Goal: Navigation & Orientation: Find specific page/section

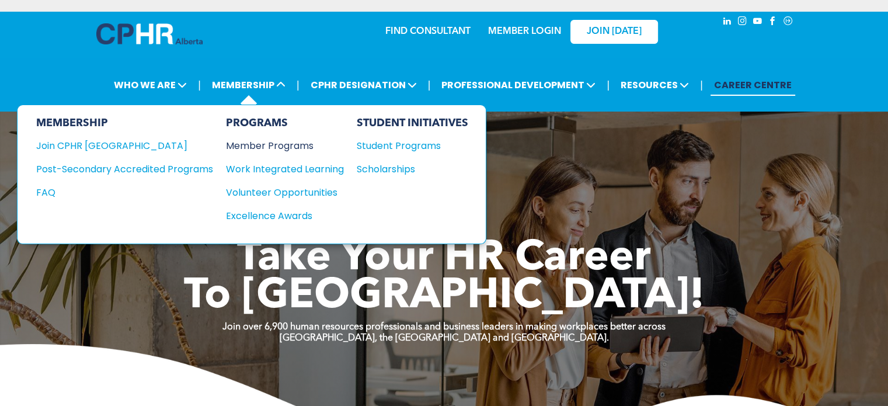
click at [275, 146] on div "Member Programs" at bounding box center [279, 145] width 106 height 15
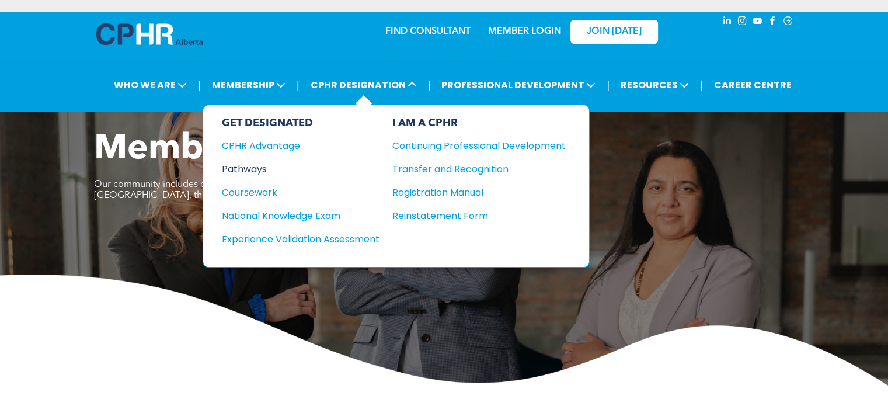
click at [255, 167] on div "Pathways" at bounding box center [293, 169] width 142 height 15
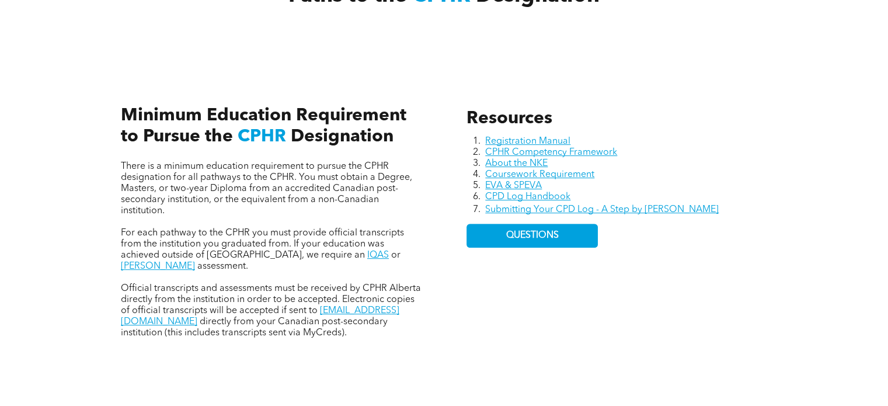
scroll to position [292, 0]
